Goal: Task Accomplishment & Management: Use online tool/utility

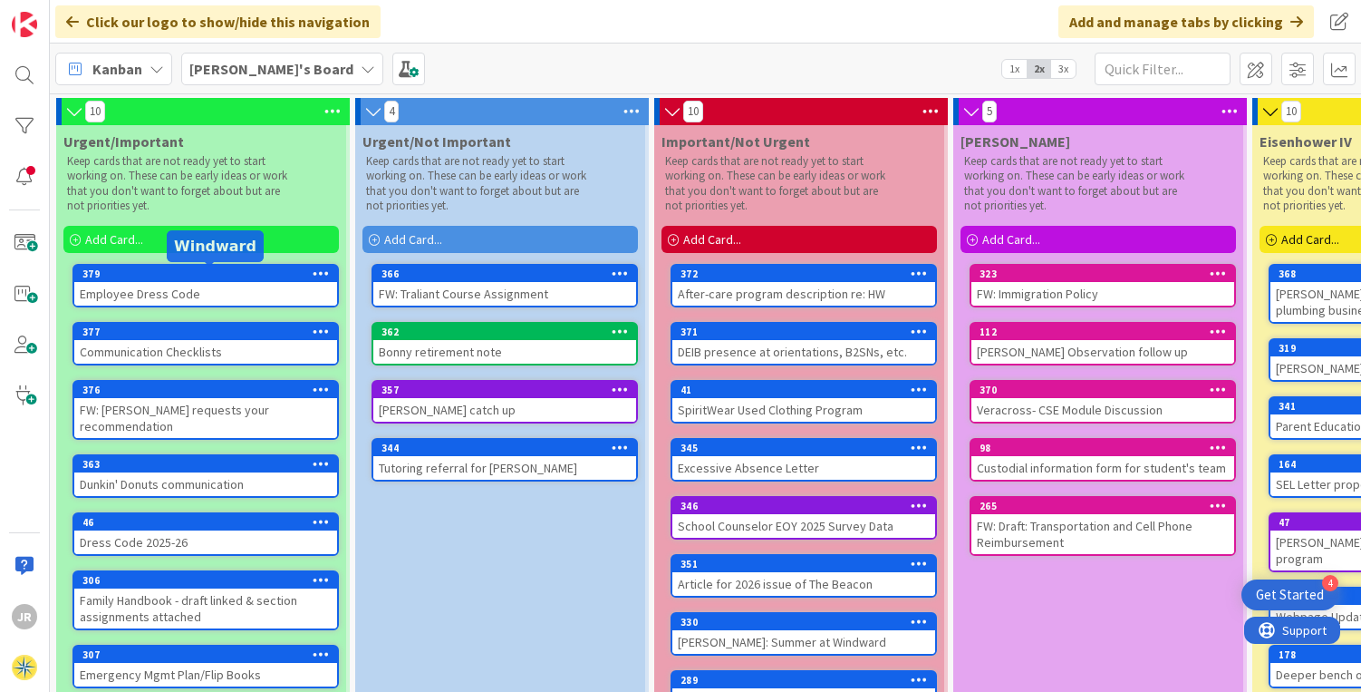
click at [181, 275] on div "379" at bounding box center [209, 273] width 255 height 13
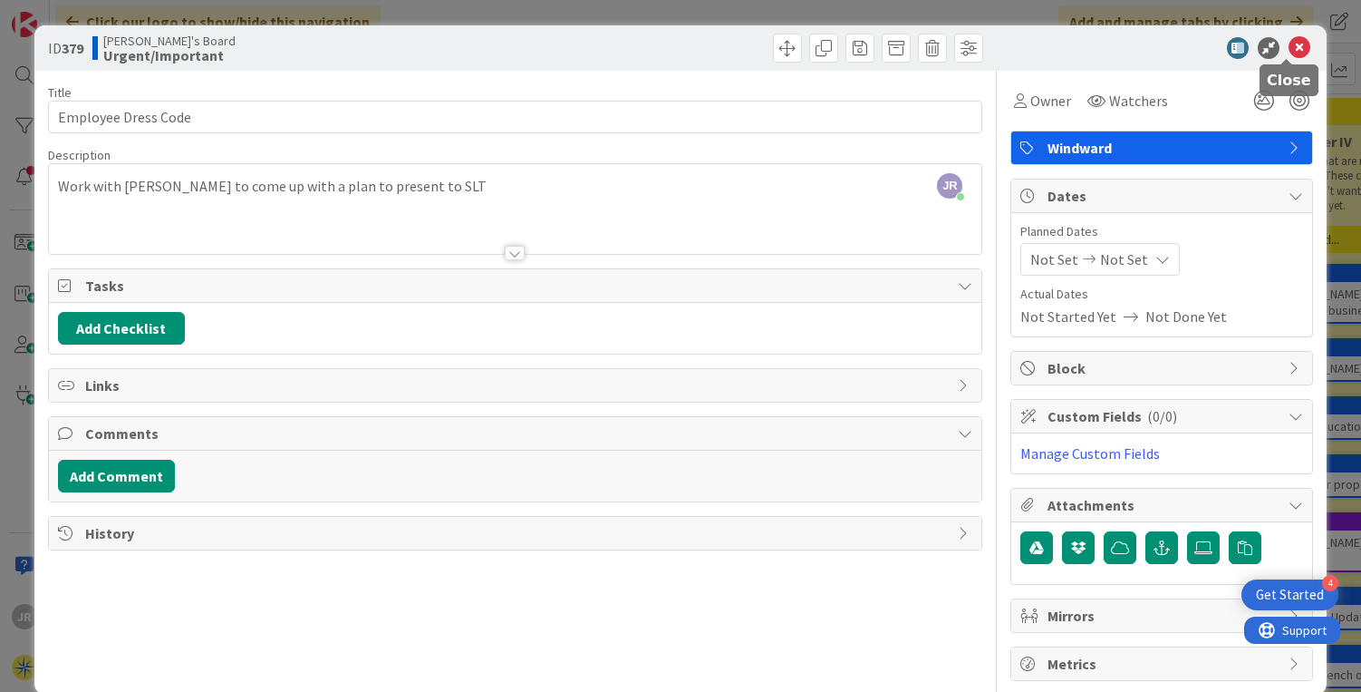
click at [1289, 48] on icon at bounding box center [1300, 48] width 22 height 22
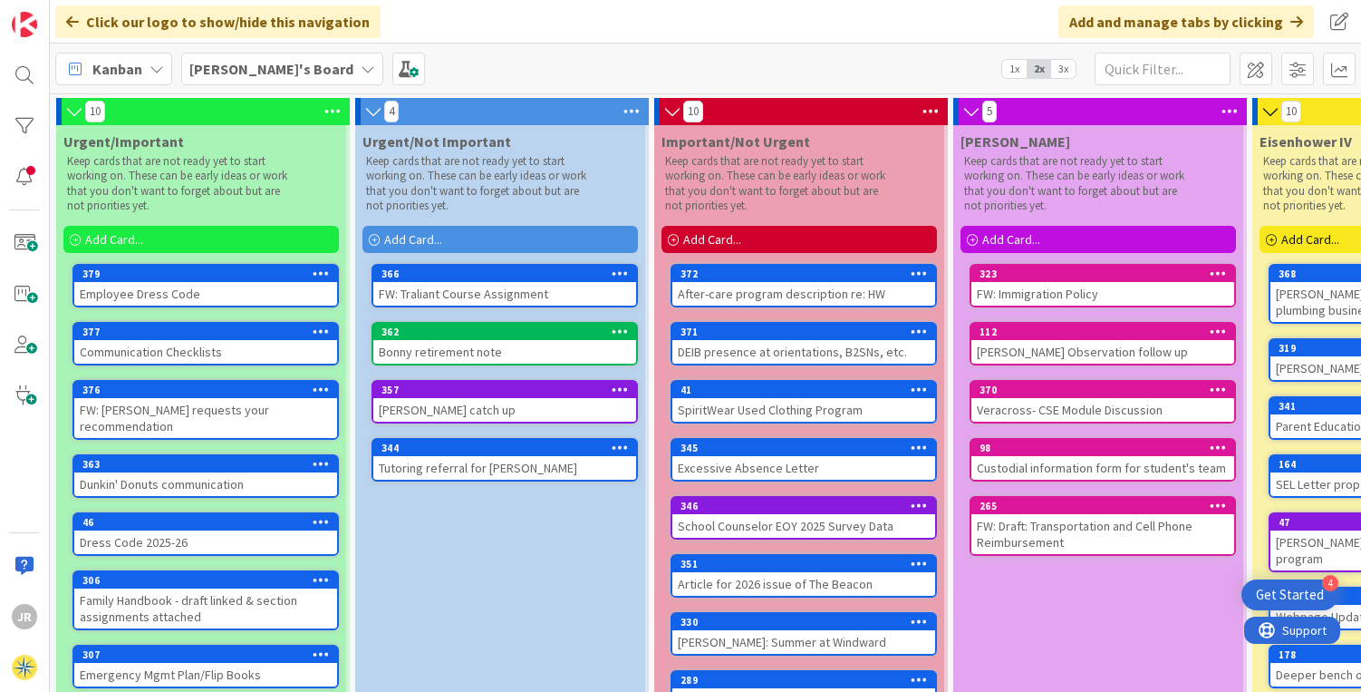
click at [236, 350] on div "Communication Checklists" at bounding box center [205, 352] width 263 height 24
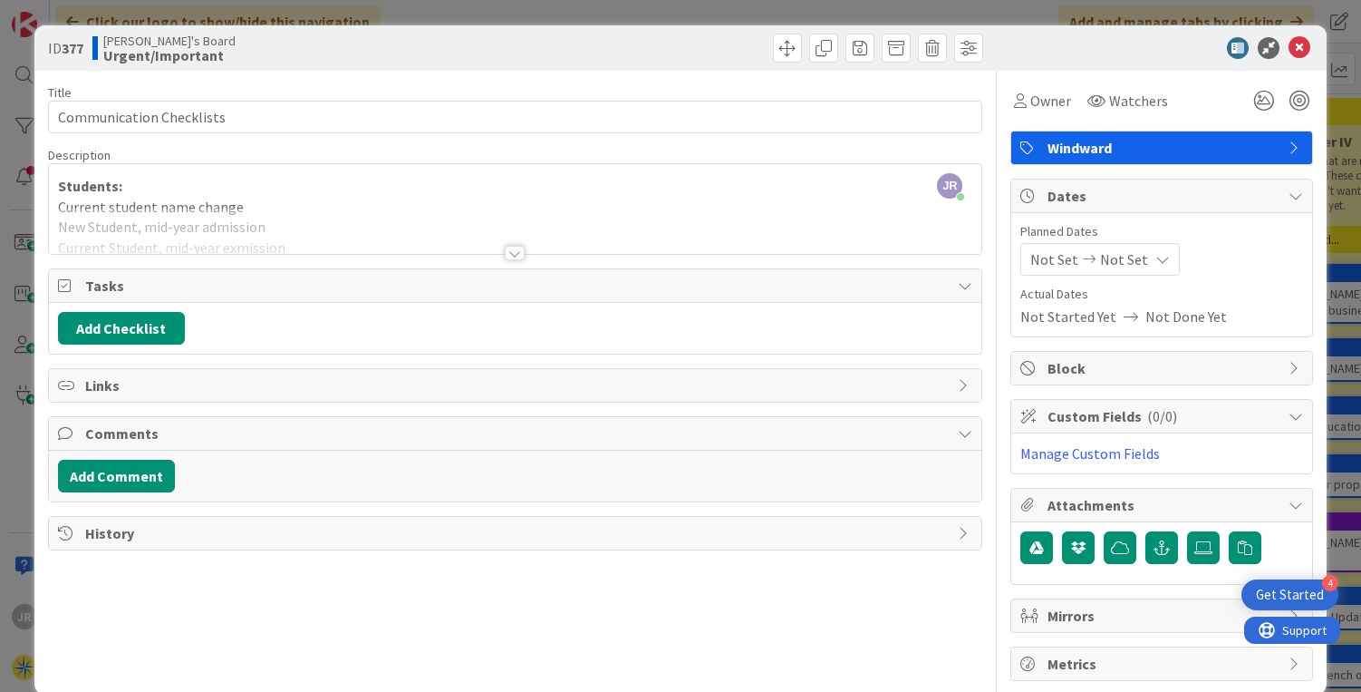
click at [509, 251] on div at bounding box center [515, 253] width 20 height 15
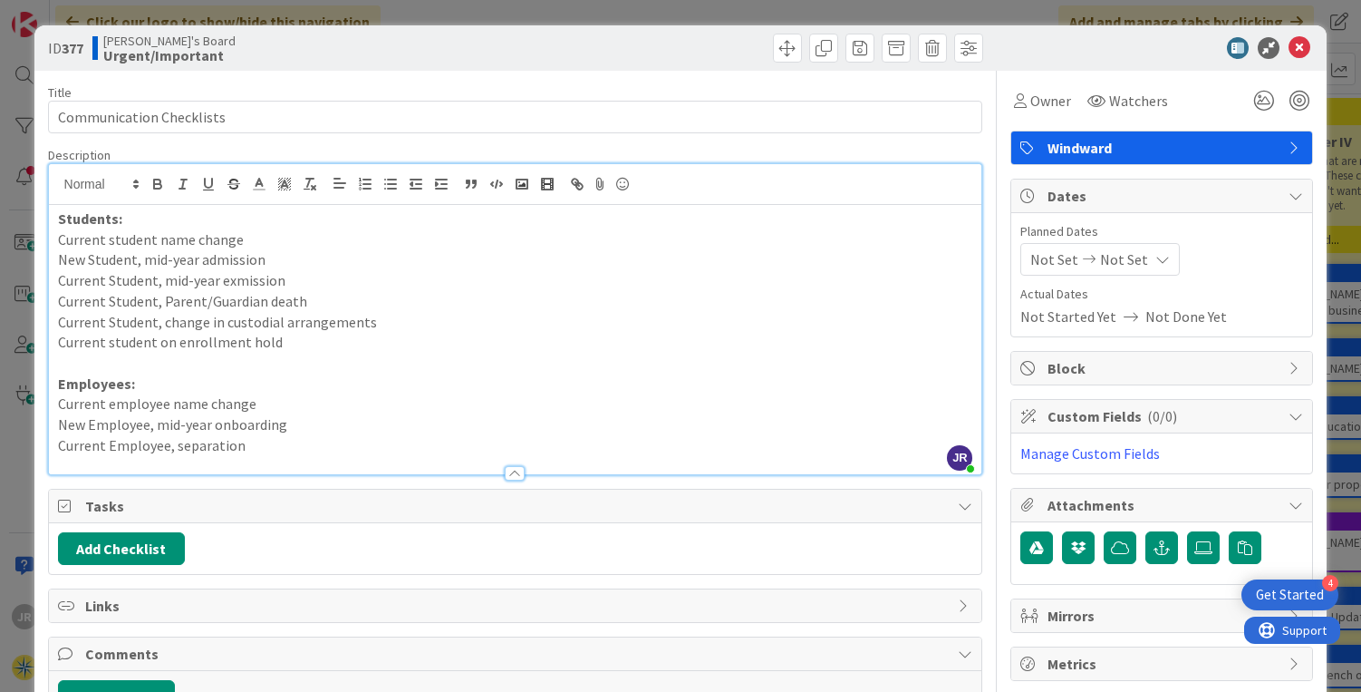
click at [1289, 146] on icon at bounding box center [1296, 147] width 15 height 15
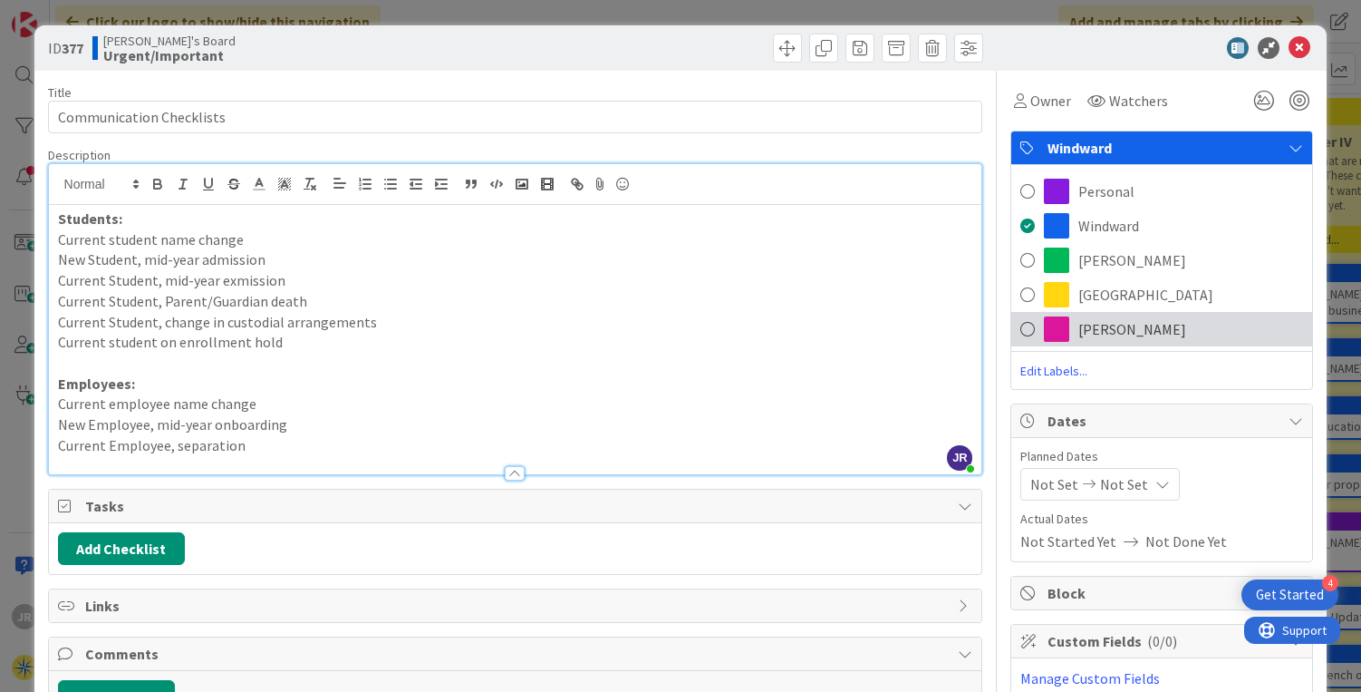
click at [1102, 331] on span "[PERSON_NAME]" at bounding box center [1133, 329] width 108 height 22
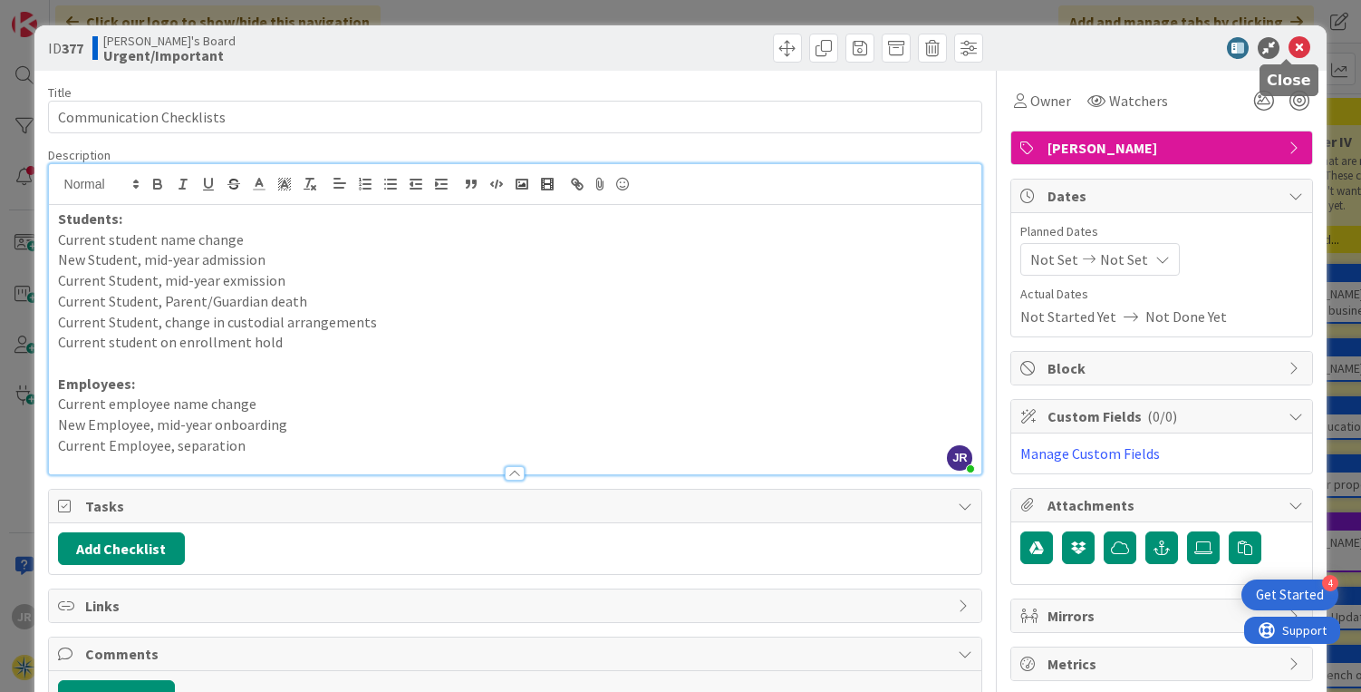
click at [1289, 54] on icon at bounding box center [1300, 48] width 22 height 22
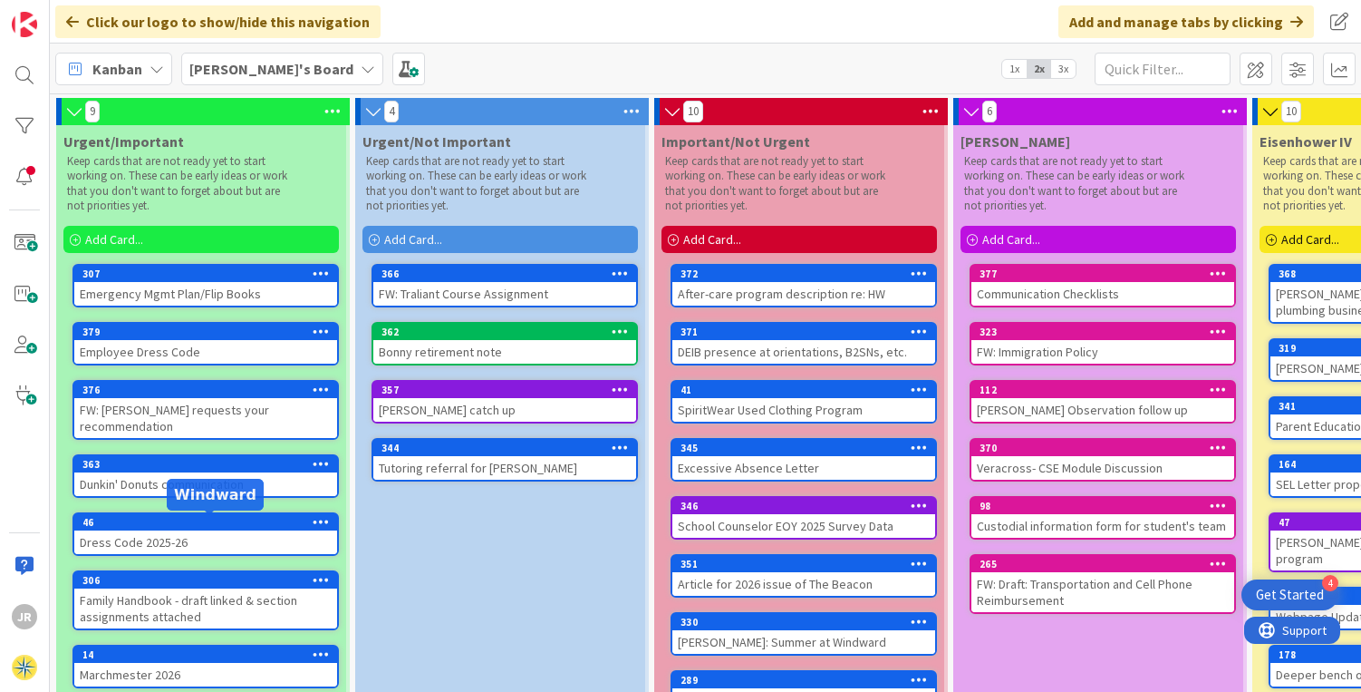
click at [222, 277] on div "307" at bounding box center [209, 273] width 255 height 13
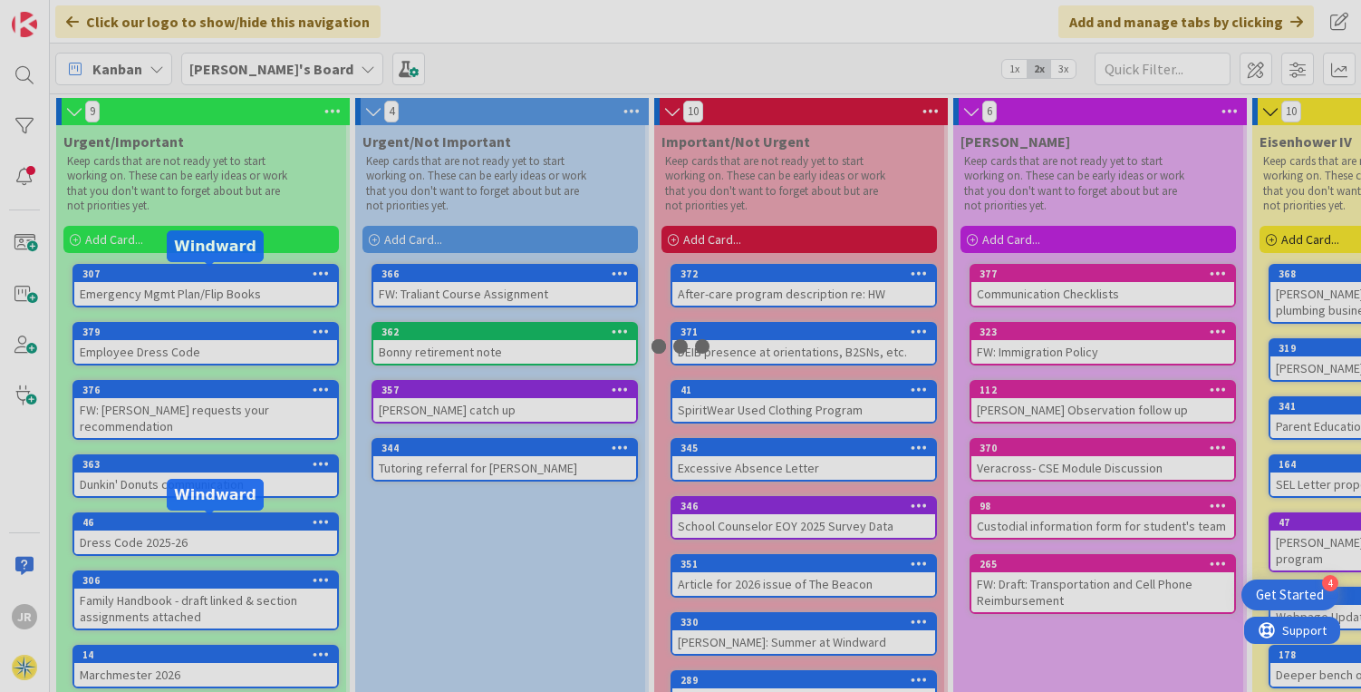
click at [222, 277] on div at bounding box center [680, 346] width 1361 height 692
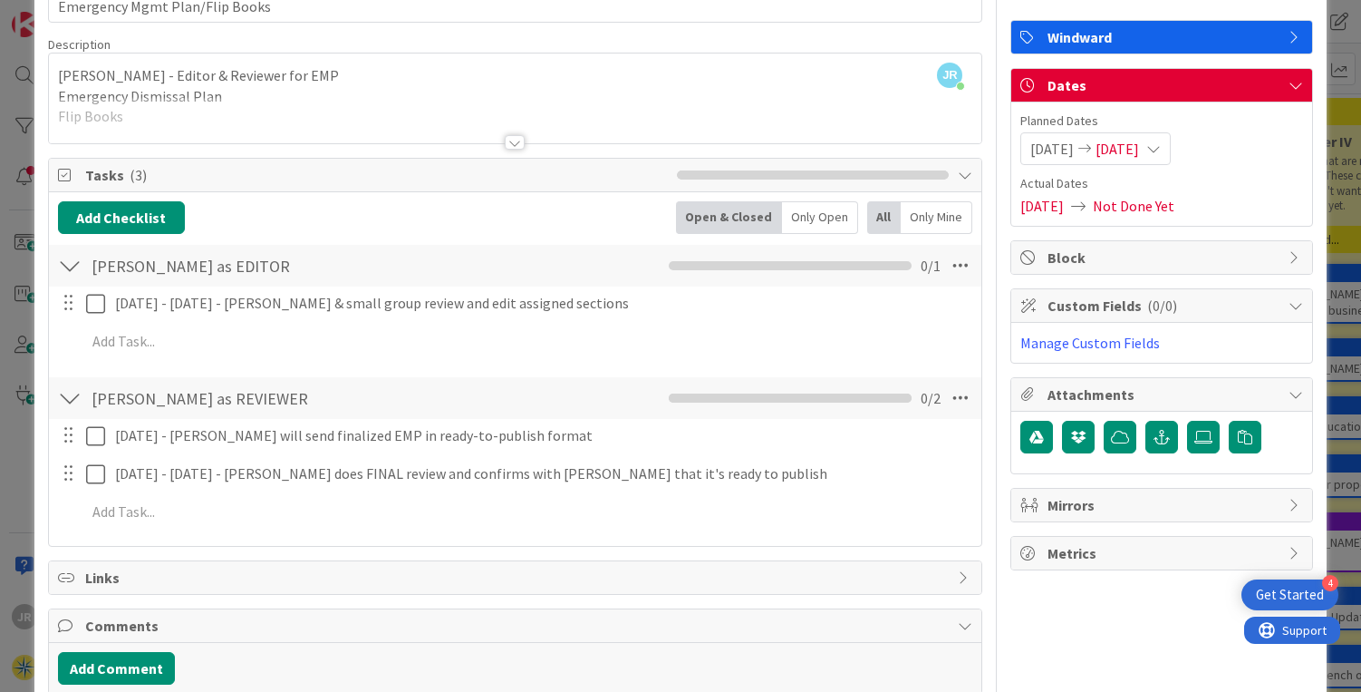
scroll to position [100, 0]
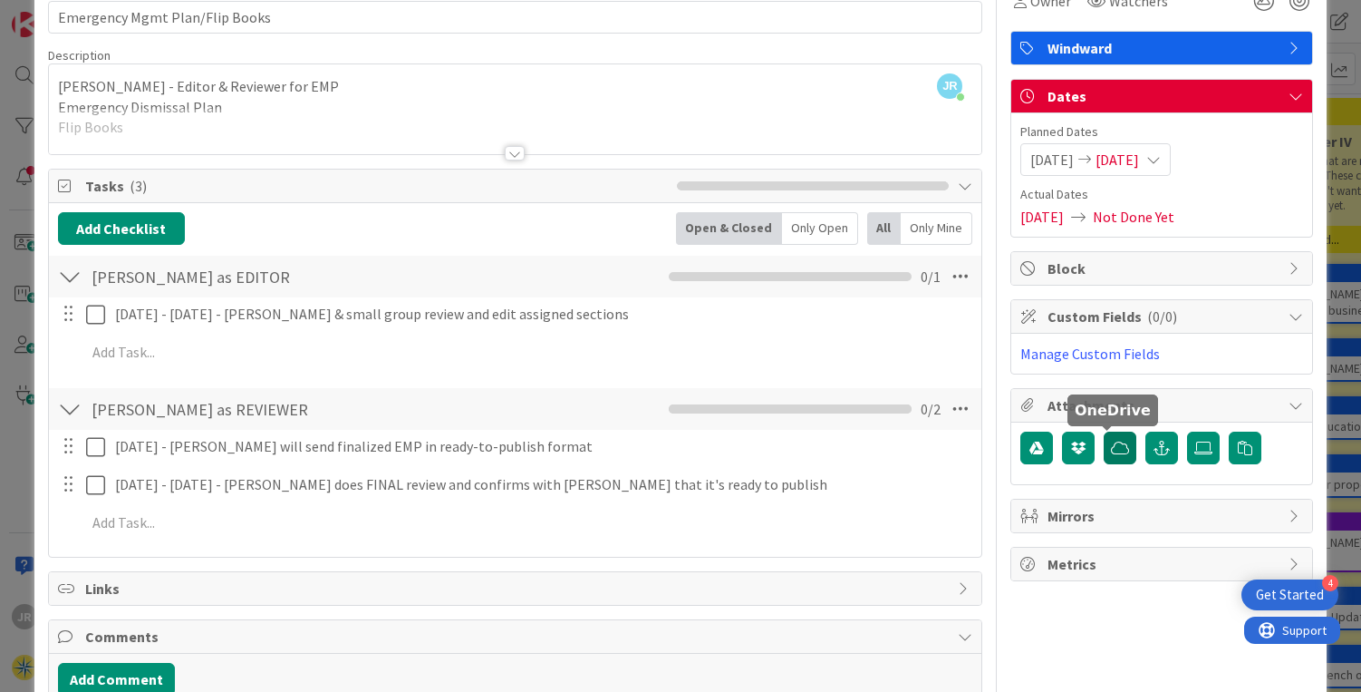
click at [1111, 449] on icon "button" at bounding box center [1120, 447] width 18 height 15
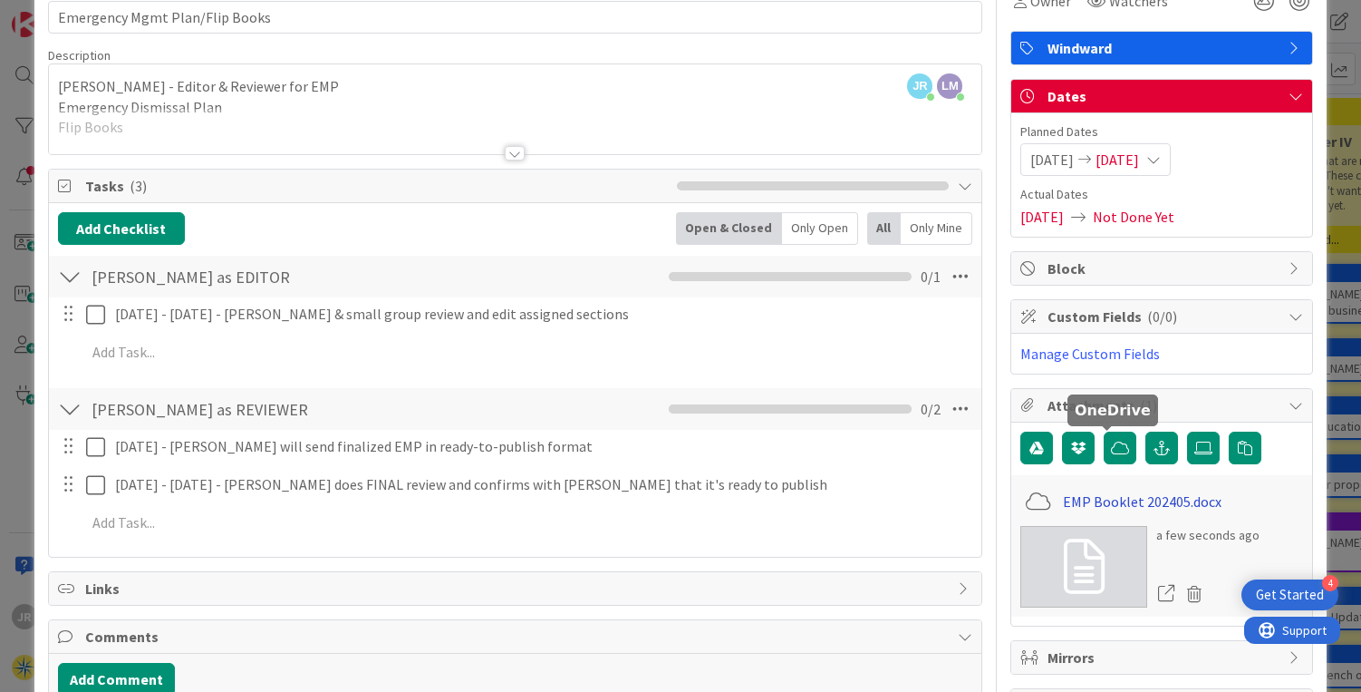
click at [1123, 497] on link "EMP Booklet 202405.docx" at bounding box center [1142, 501] width 159 height 22
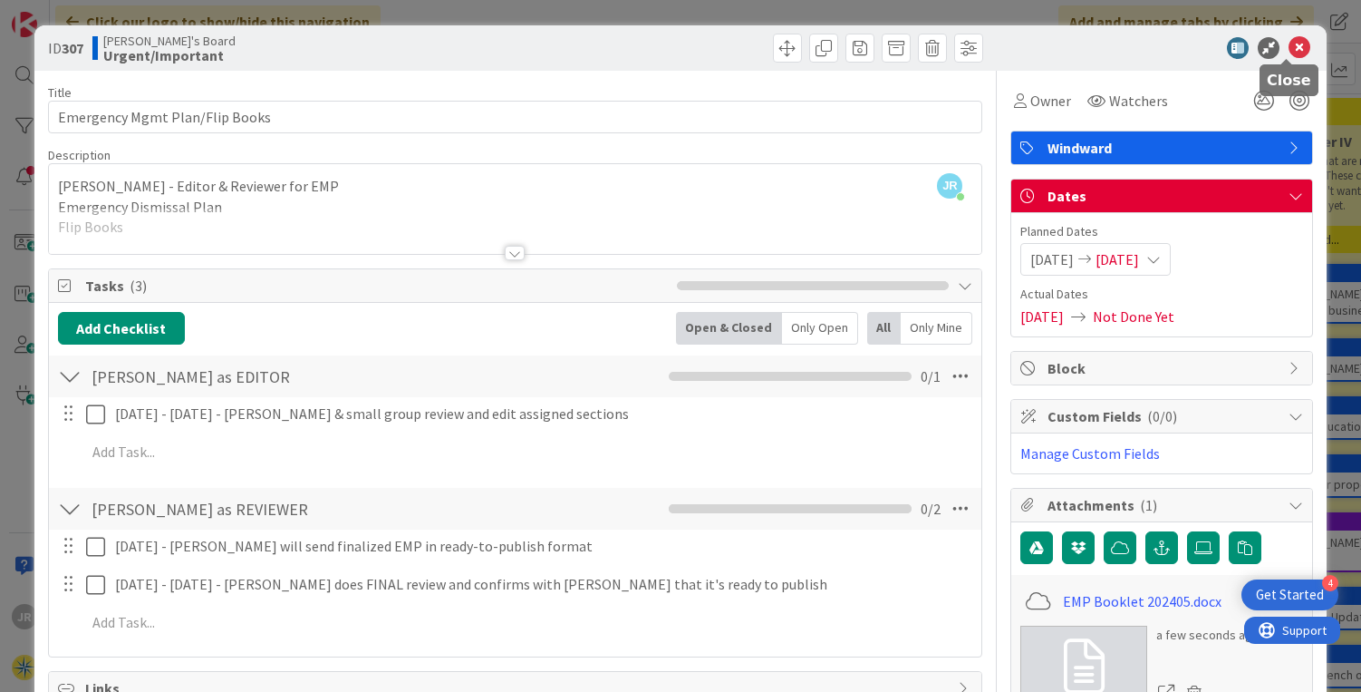
click at [1289, 44] on icon at bounding box center [1300, 48] width 22 height 22
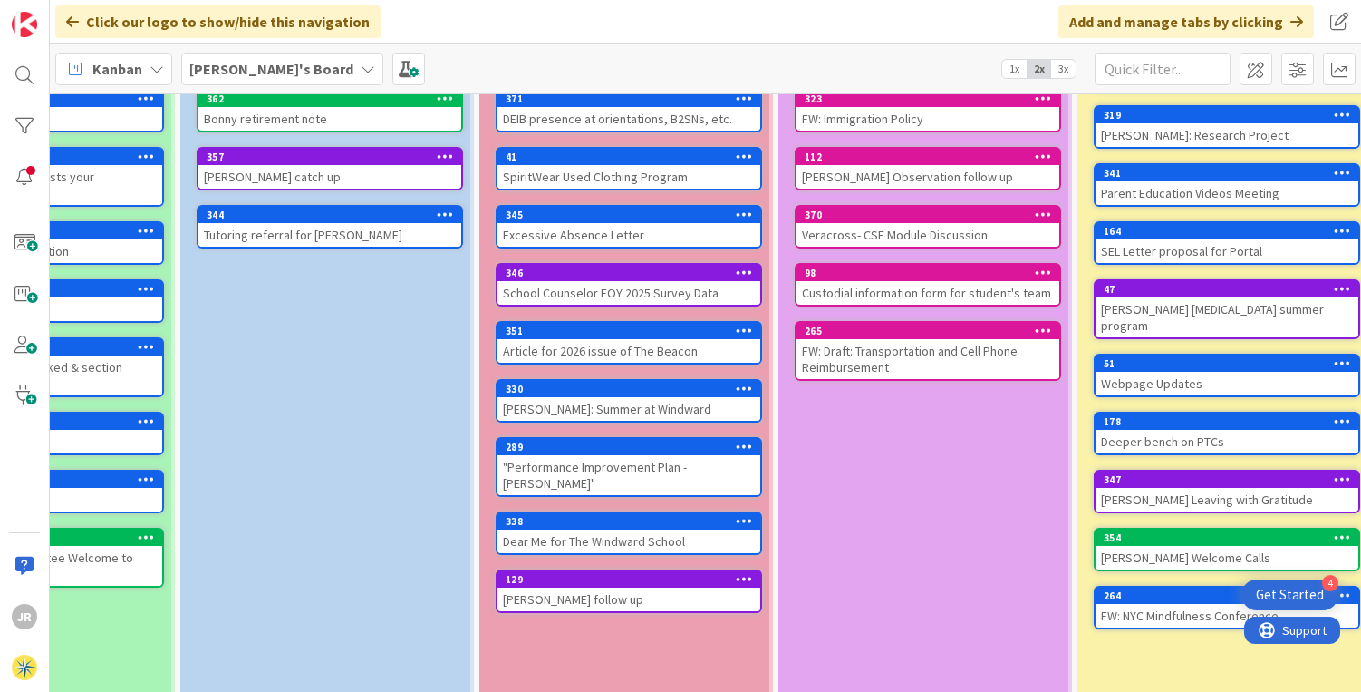
scroll to position [233, 0]
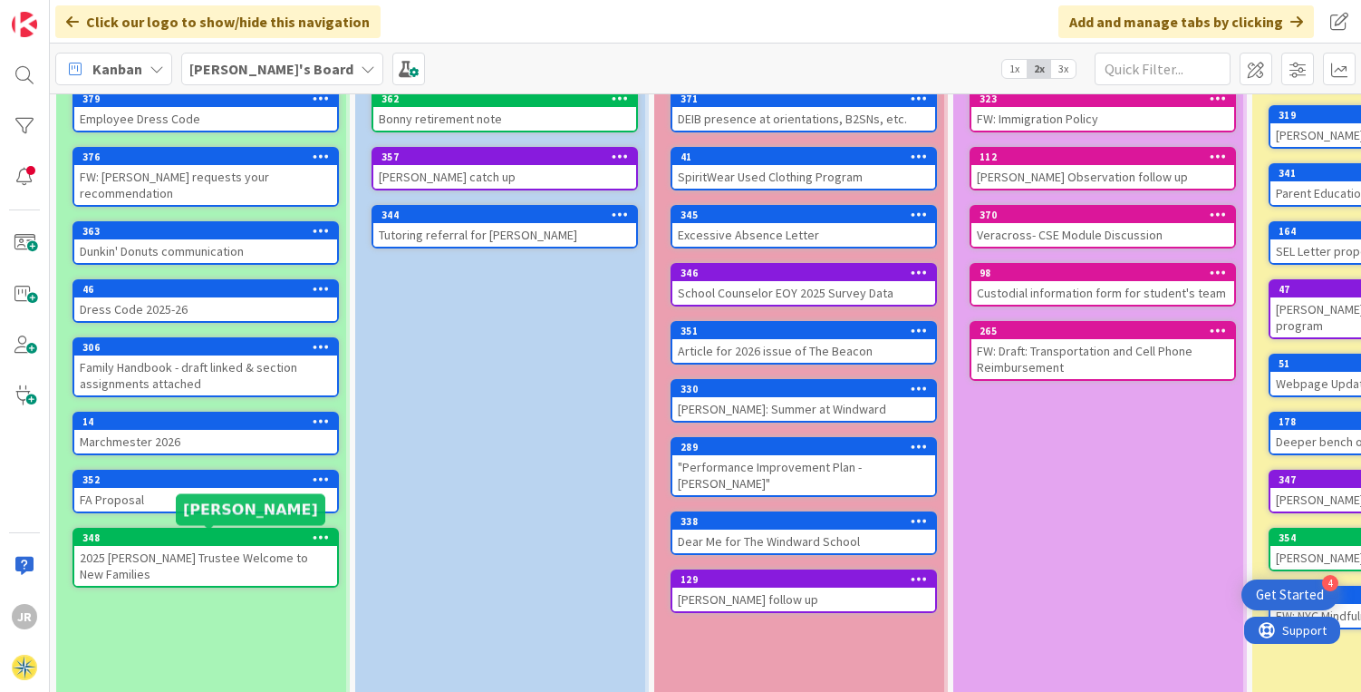
click at [160, 533] on div "348" at bounding box center [209, 537] width 255 height 13
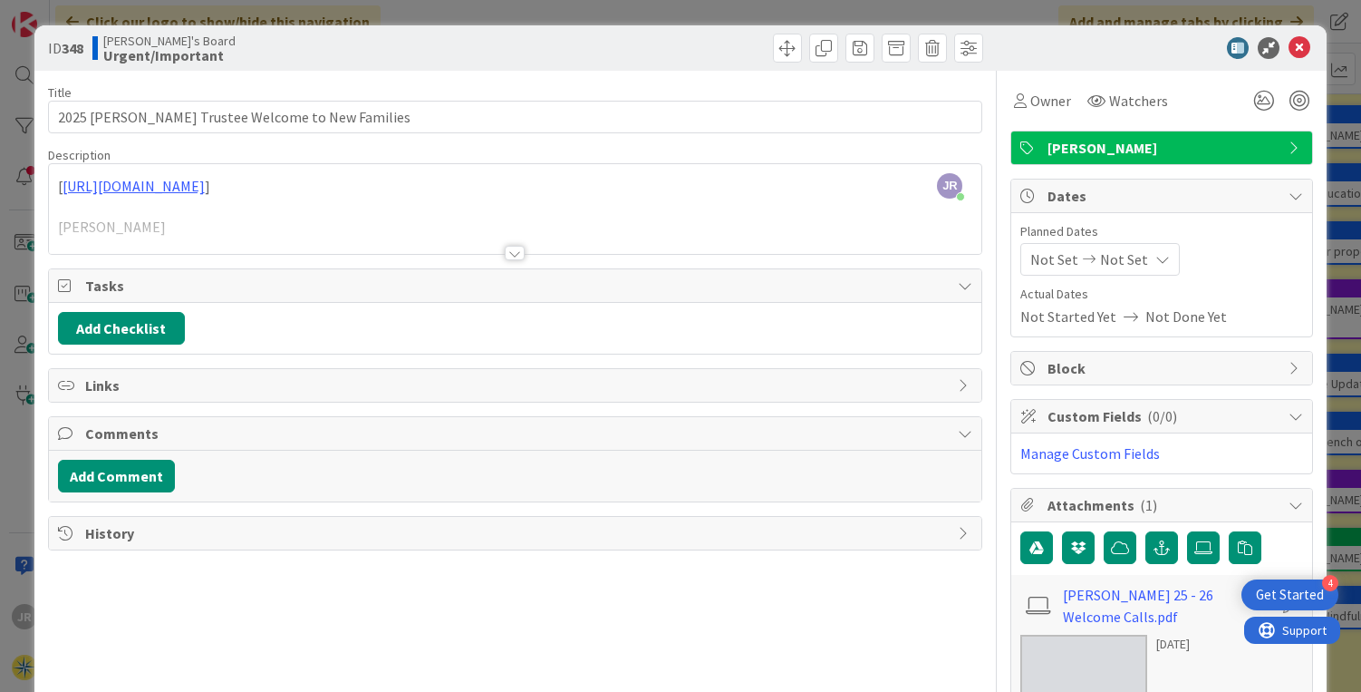
click at [508, 250] on div at bounding box center [515, 253] width 20 height 15
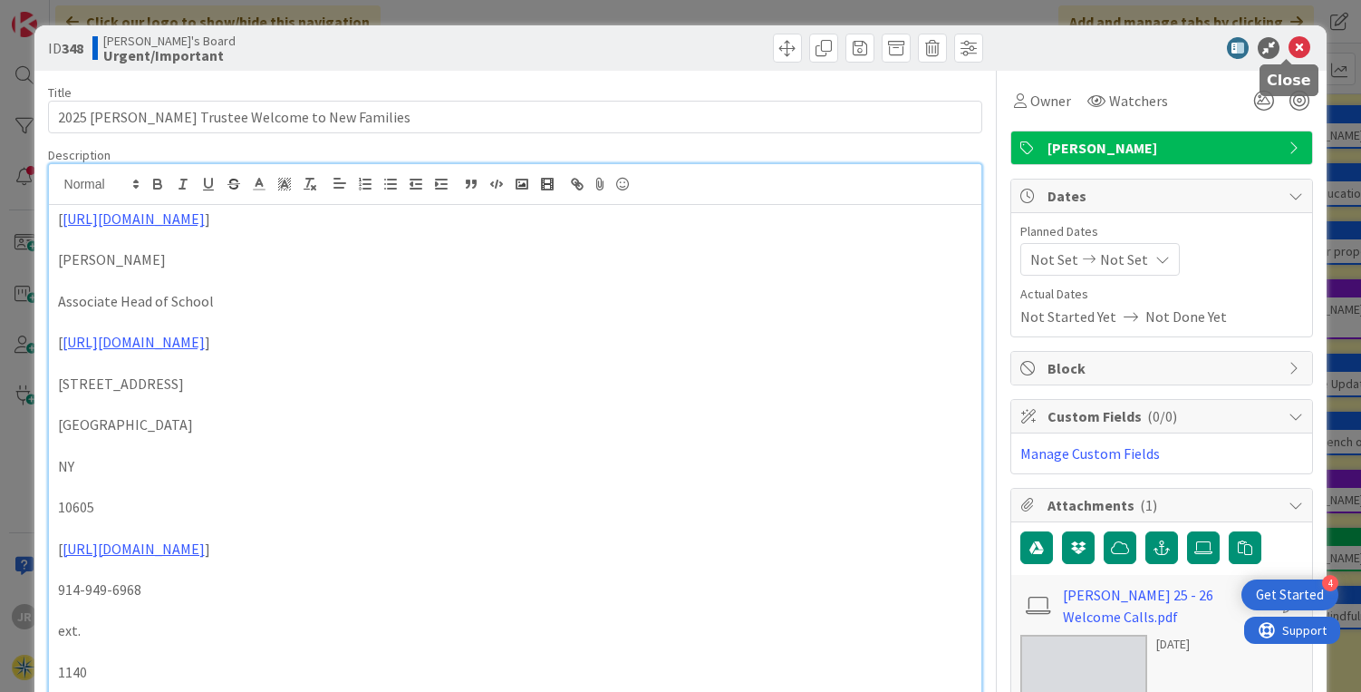
click at [1289, 44] on icon at bounding box center [1300, 48] width 22 height 22
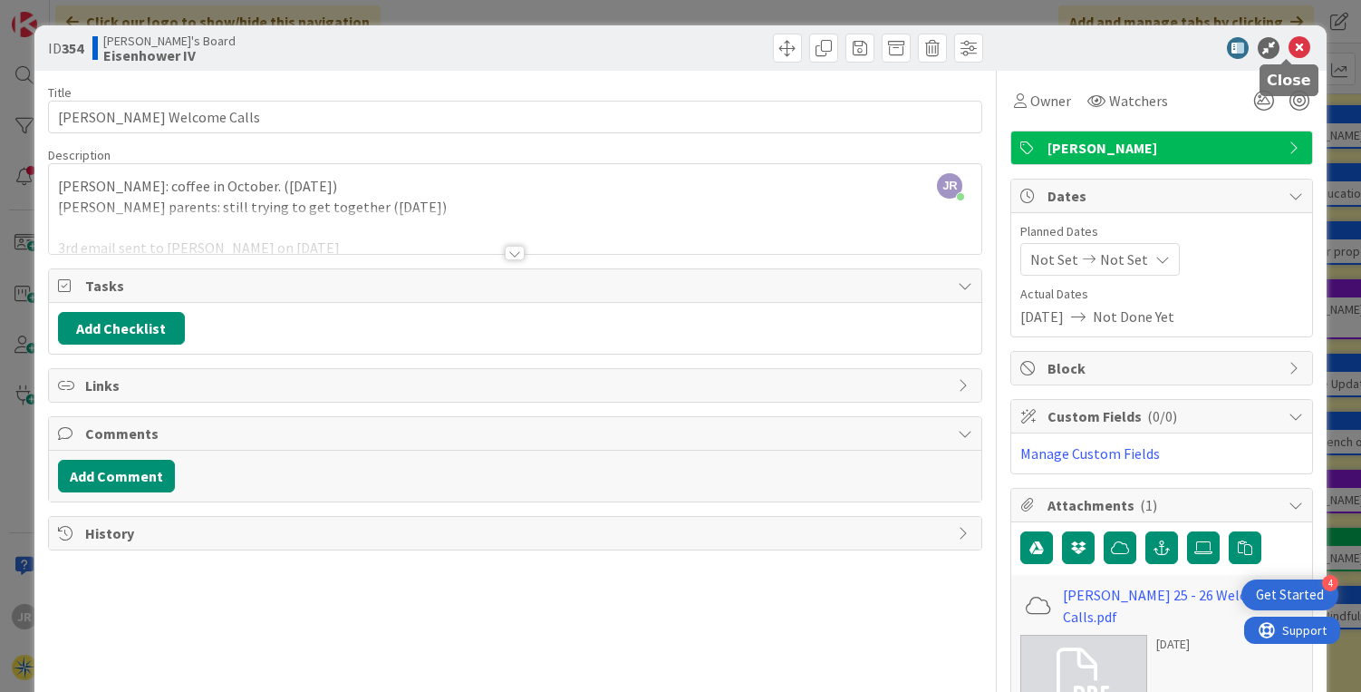
click at [1294, 43] on icon at bounding box center [1300, 48] width 22 height 22
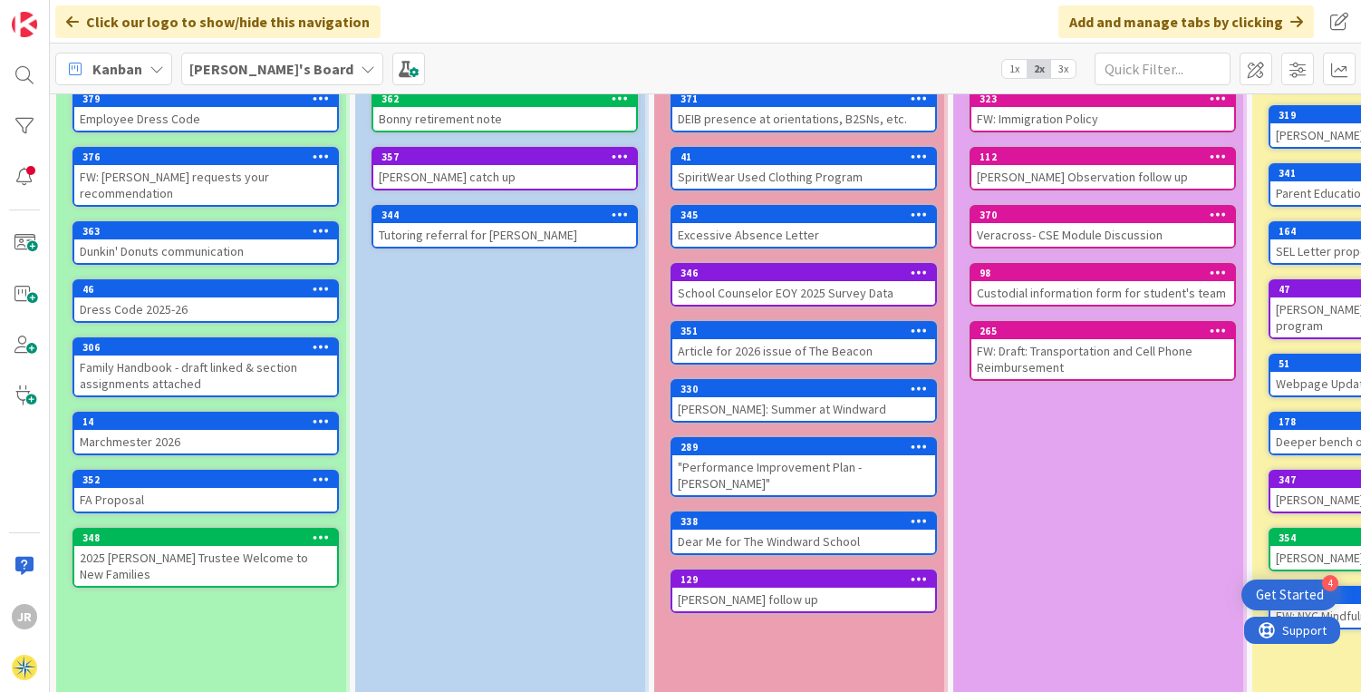
click at [320, 536] on icon at bounding box center [321, 536] width 17 height 13
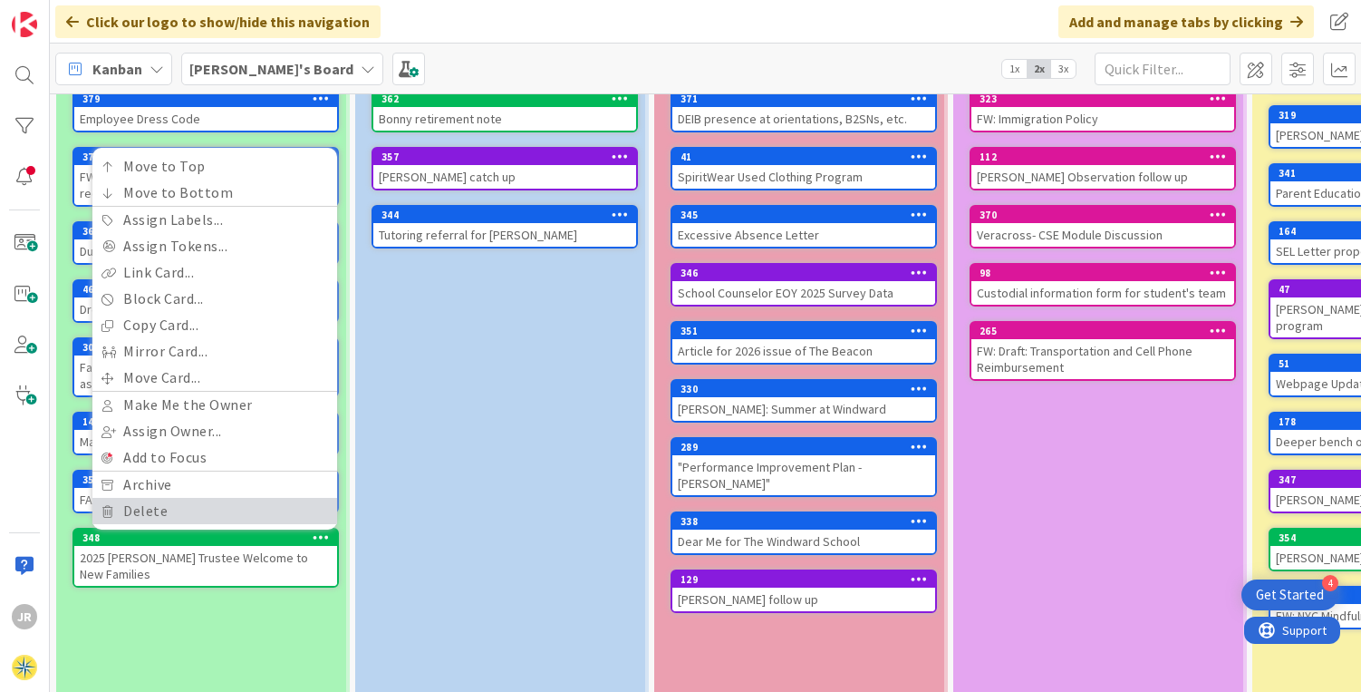
click at [181, 508] on link "Delete" at bounding box center [214, 511] width 245 height 26
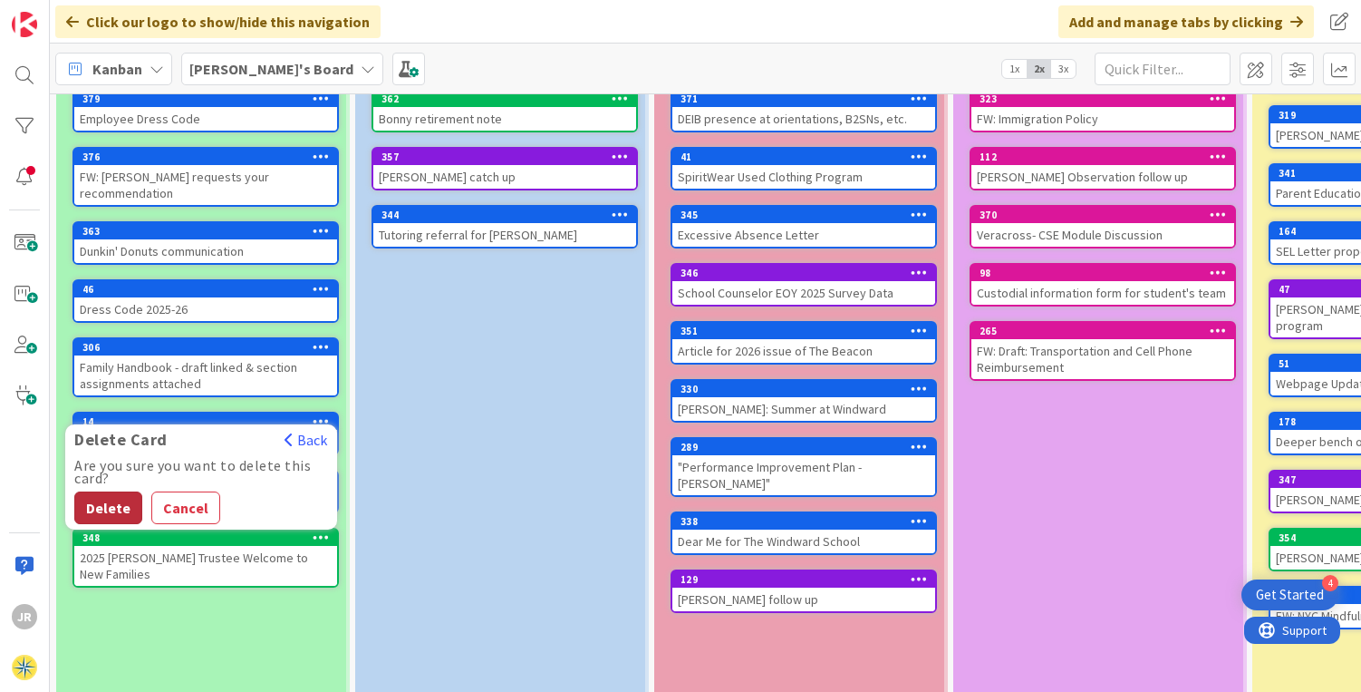
click at [111, 513] on button "Delete" at bounding box center [108, 507] width 68 height 33
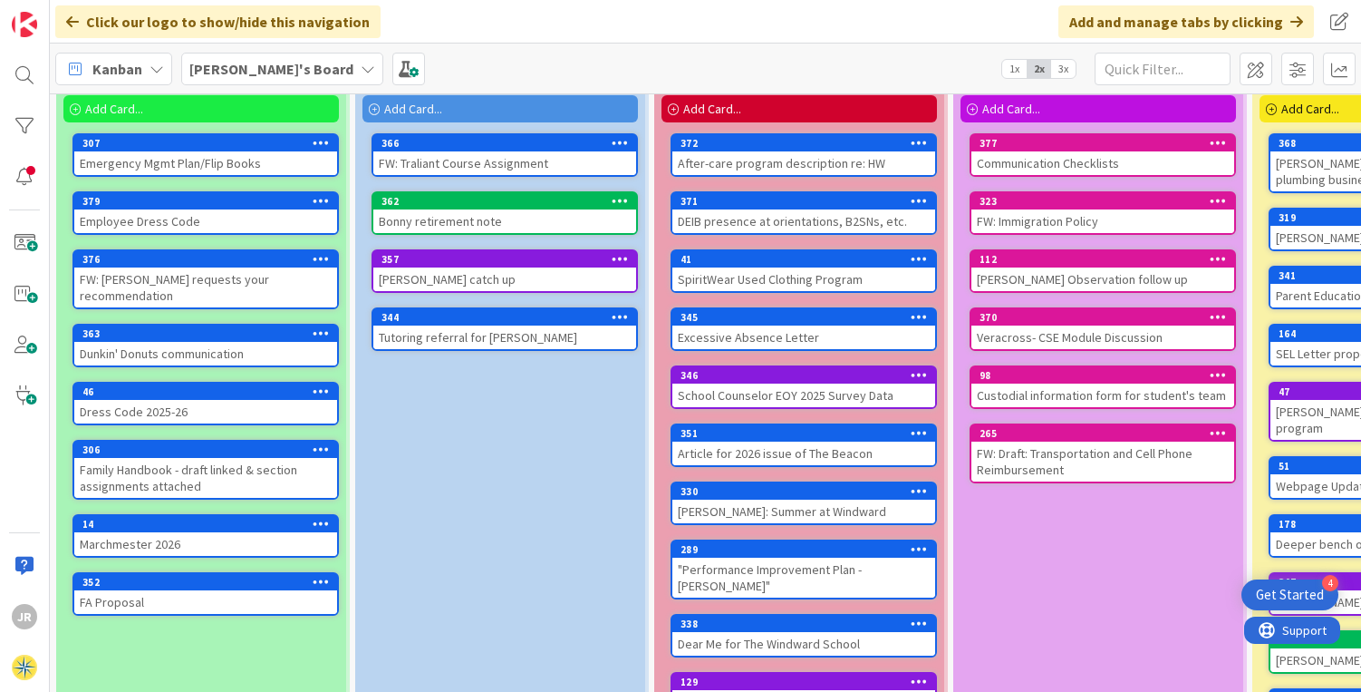
scroll to position [131, 0]
